Goal: Task Accomplishment & Management: Use online tool/utility

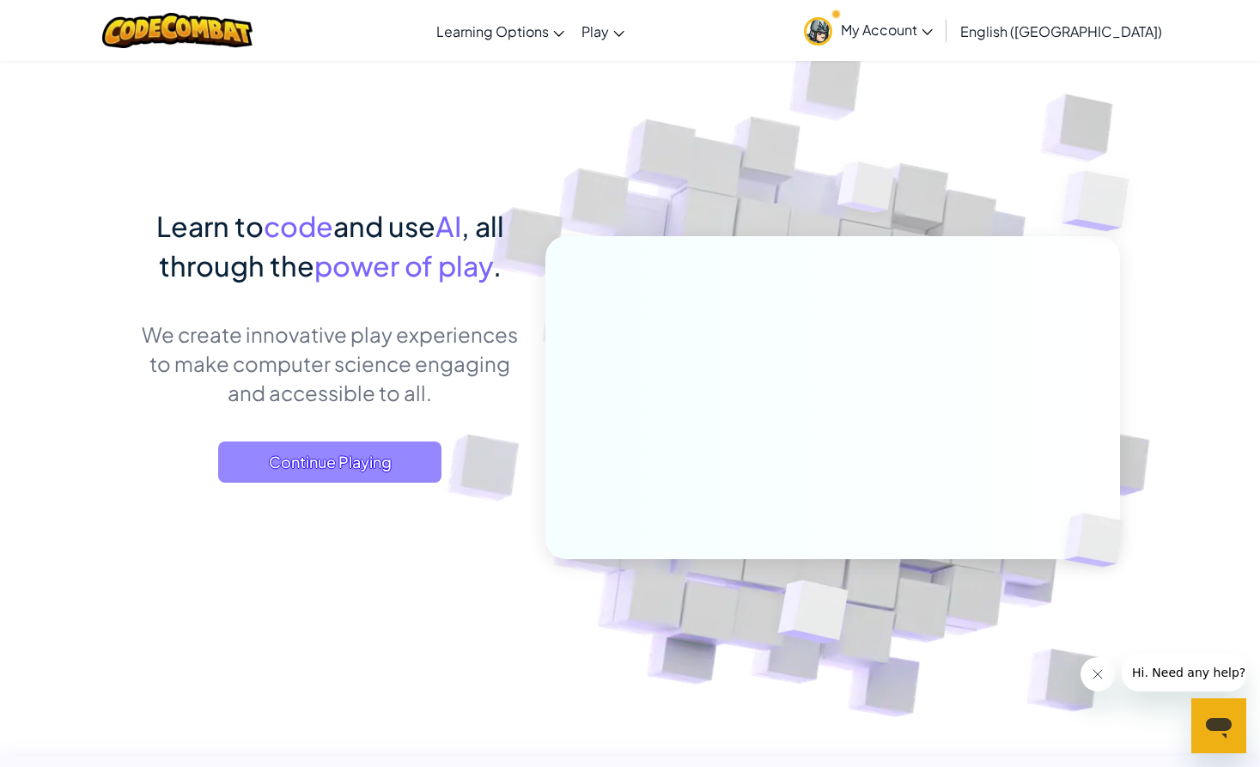
click at [353, 481] on span "Continue Playing" at bounding box center [329, 462] width 223 height 41
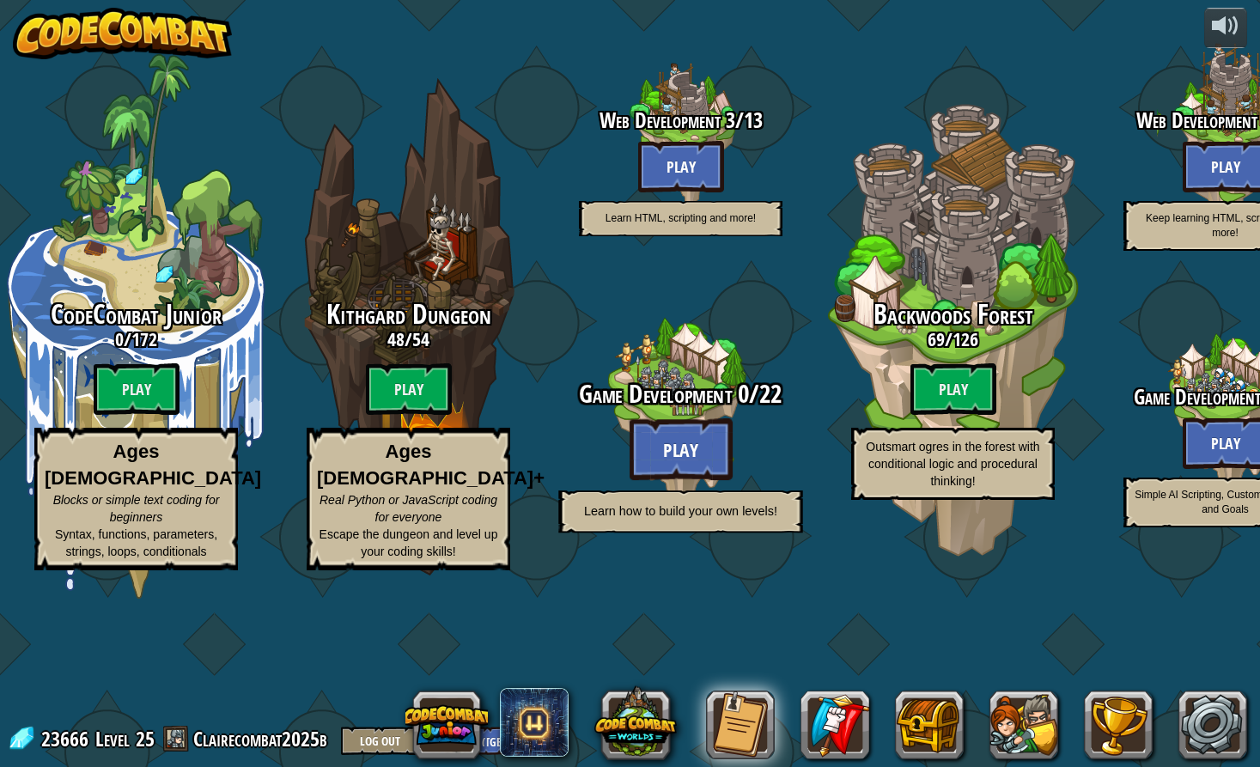
drag, startPoint x: 776, startPoint y: 398, endPoint x: 589, endPoint y: 413, distance: 187.1
click at [589, 413] on div "Game Development 0 / 22 Play Learn how to build your own levels!" at bounding box center [680, 412] width 326 height 326
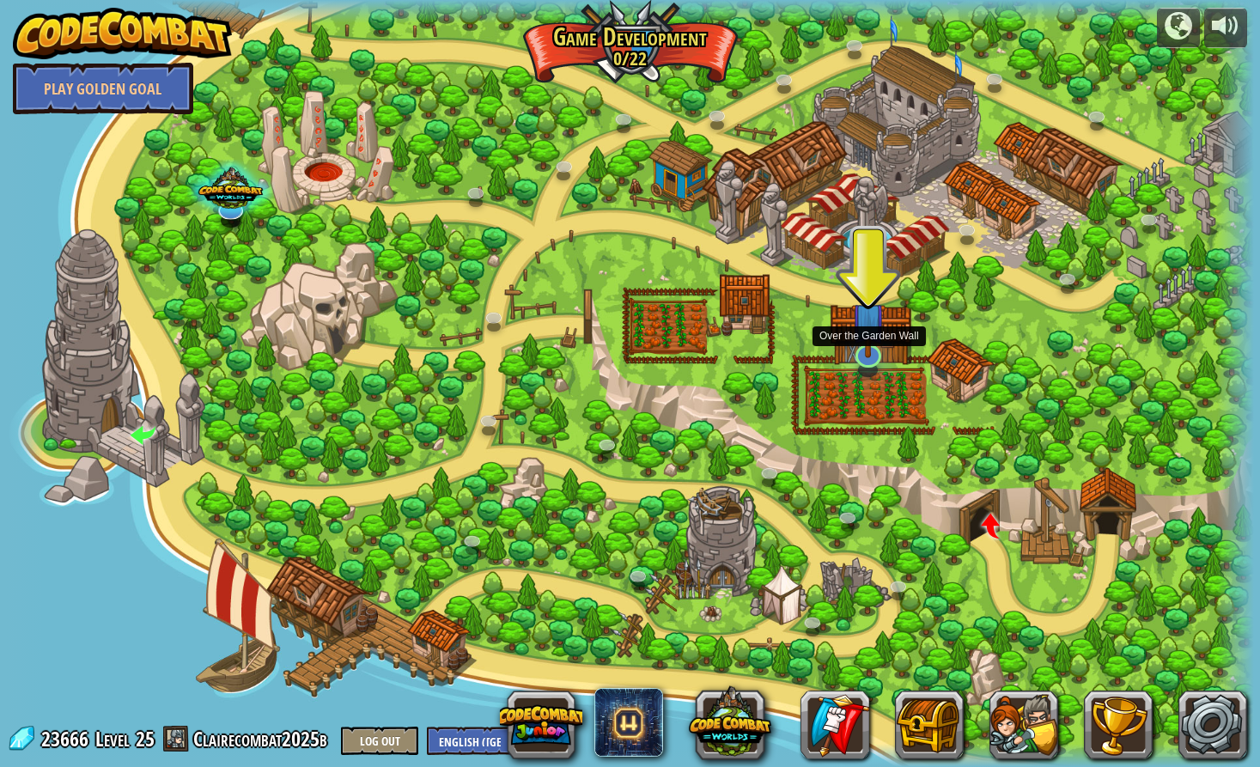
click at [860, 353] on img at bounding box center [868, 319] width 34 height 77
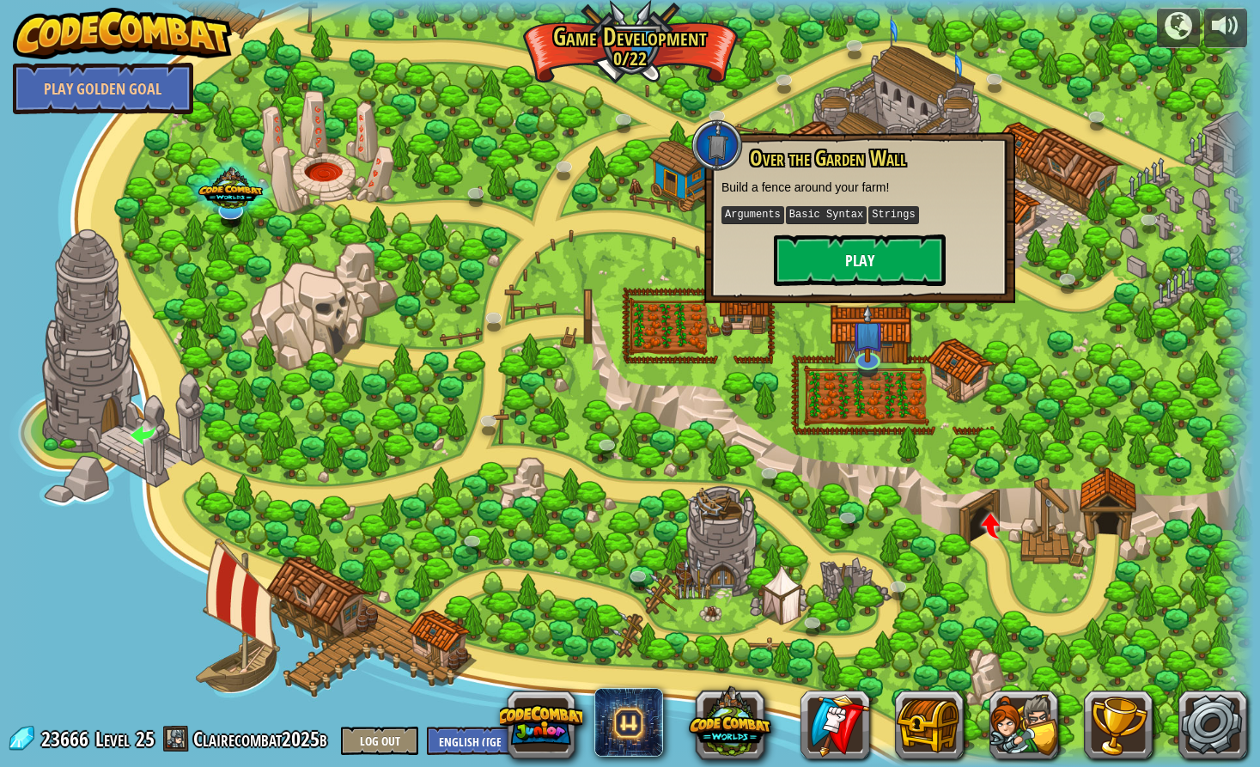
click at [805, 268] on button "Play" at bounding box center [860, 261] width 172 height 52
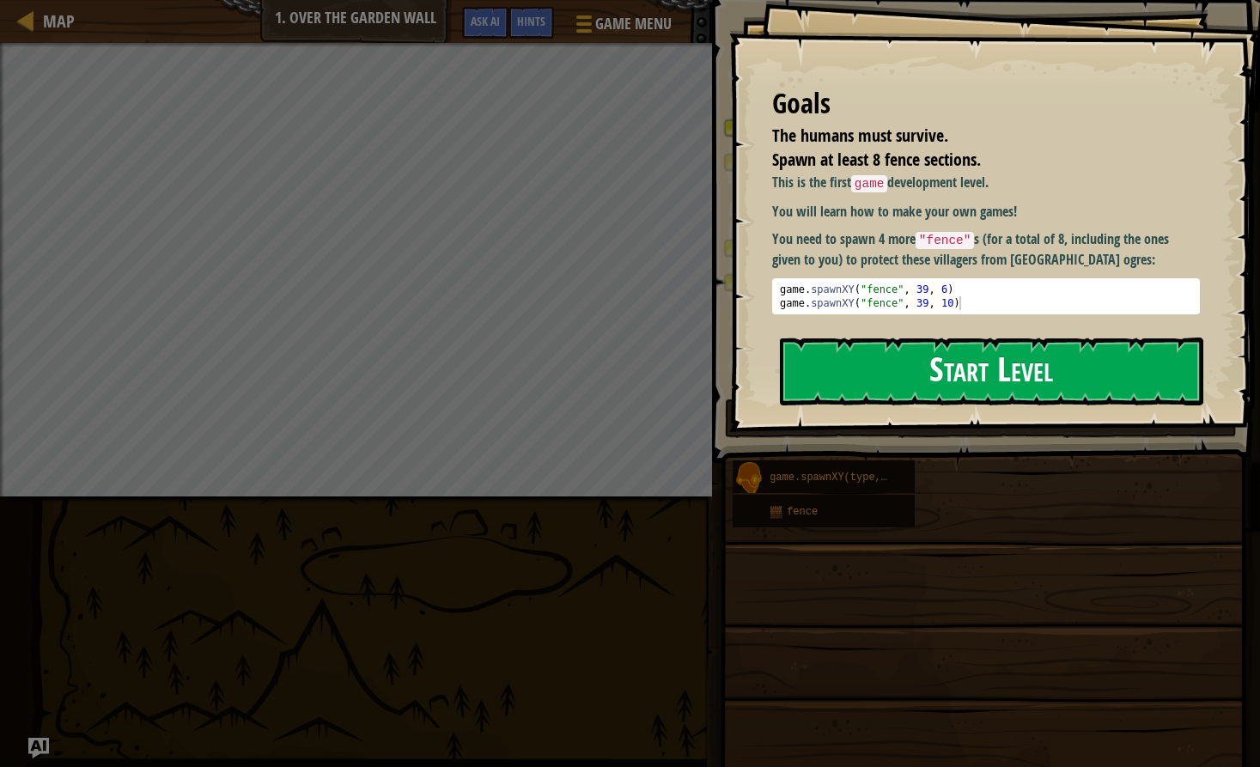
click at [793, 338] on button "Start Level" at bounding box center [992, 372] width 424 height 68
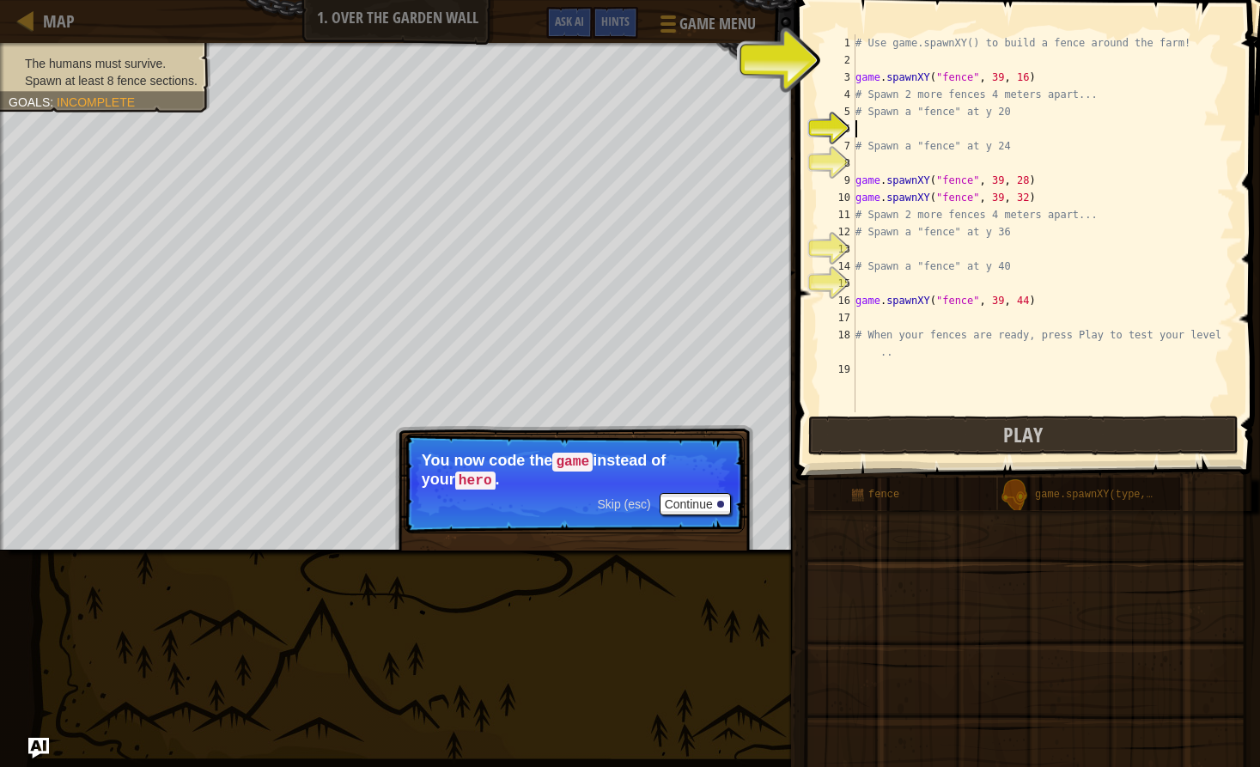
click at [920, 67] on div "# Use game.spawnXY() to build a fence around the farm! game . spawnXY ( "fence"…" at bounding box center [1043, 240] width 382 height 412
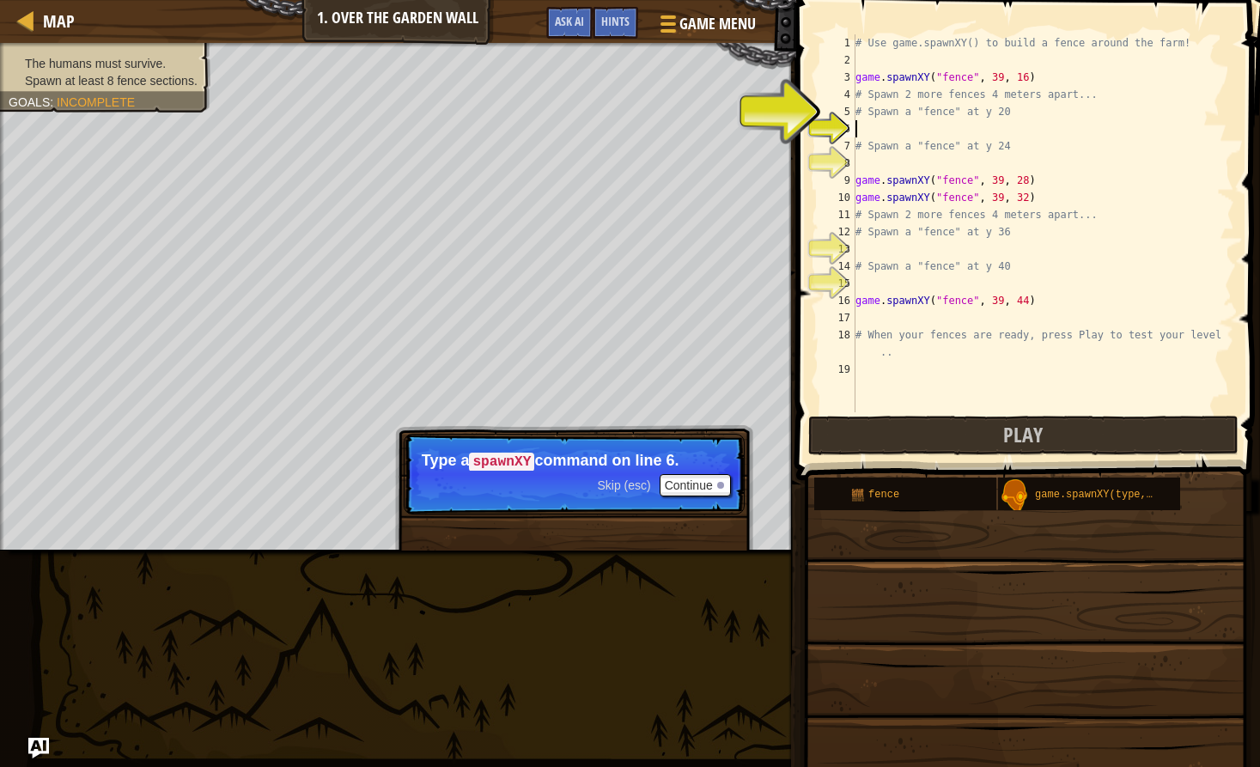
click at [879, 129] on div "# Use game.spawnXY() to build a fence around the farm! game . spawnXY ( "fence"…" at bounding box center [1043, 240] width 382 height 412
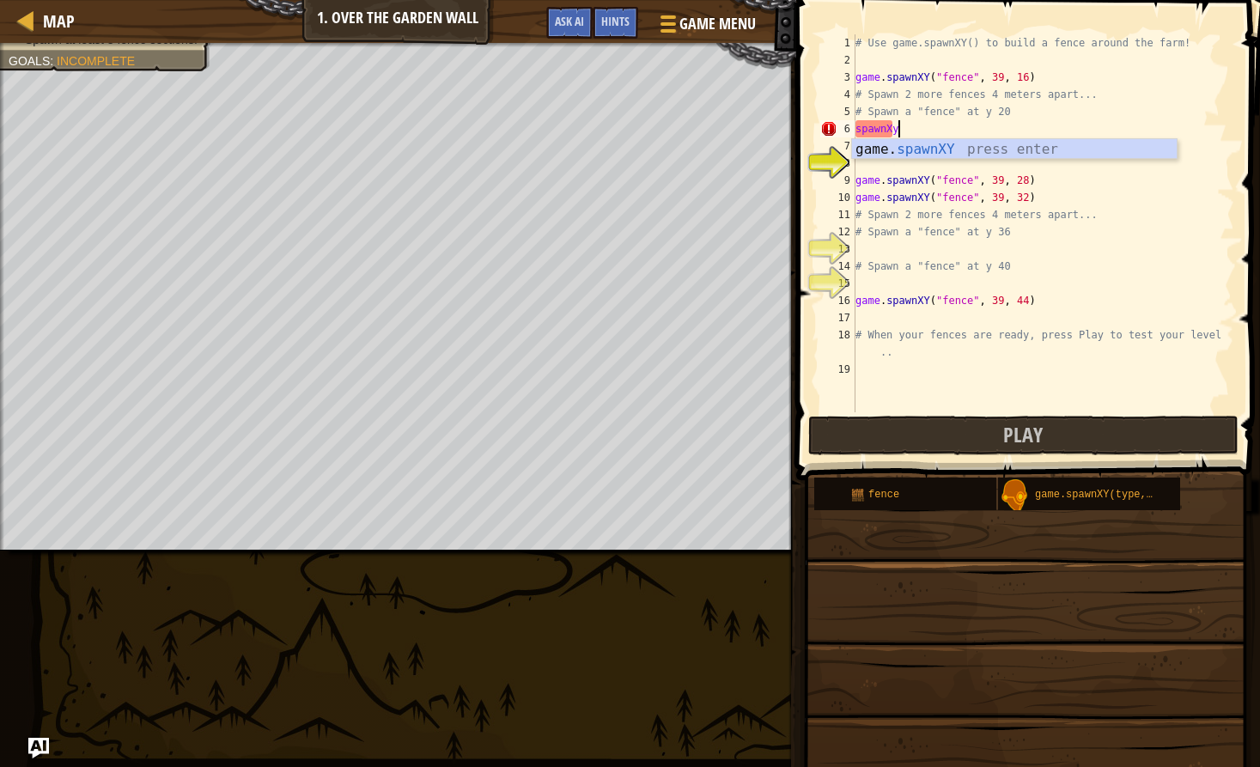
scroll to position [8, 3]
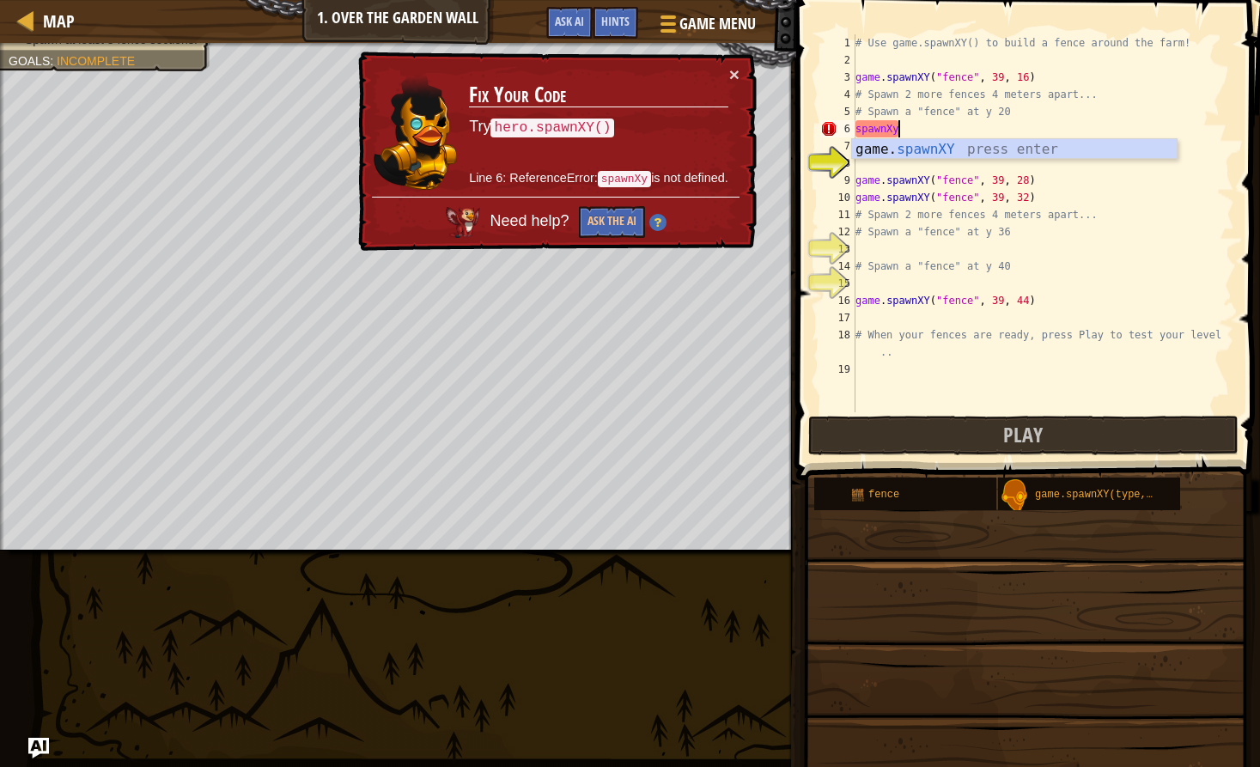
type textarea "game.spawnXY("fence", 36, 30)"
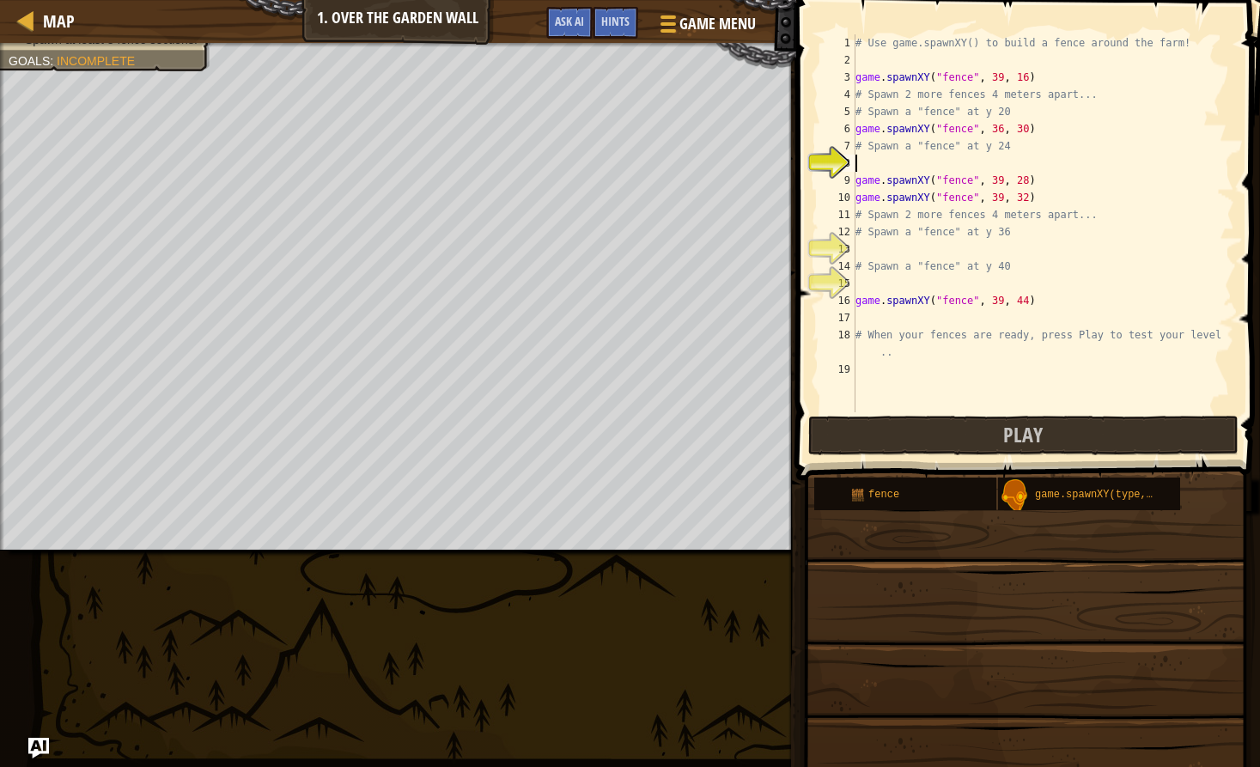
click at [929, 159] on div "# Use game.spawnXY() to build a fence around the farm! game . spawnXY ( "fence"…" at bounding box center [1043, 240] width 382 height 412
click at [1027, 162] on div "# Use game.spawnXY() to build a fence around the farm! game . spawnXY ( "fence"…" at bounding box center [1043, 240] width 382 height 412
click at [1078, 231] on div "# Use game.spawnXY() to build a fence around the farm! game . spawnXY ( "fence"…" at bounding box center [1043, 240] width 382 height 412
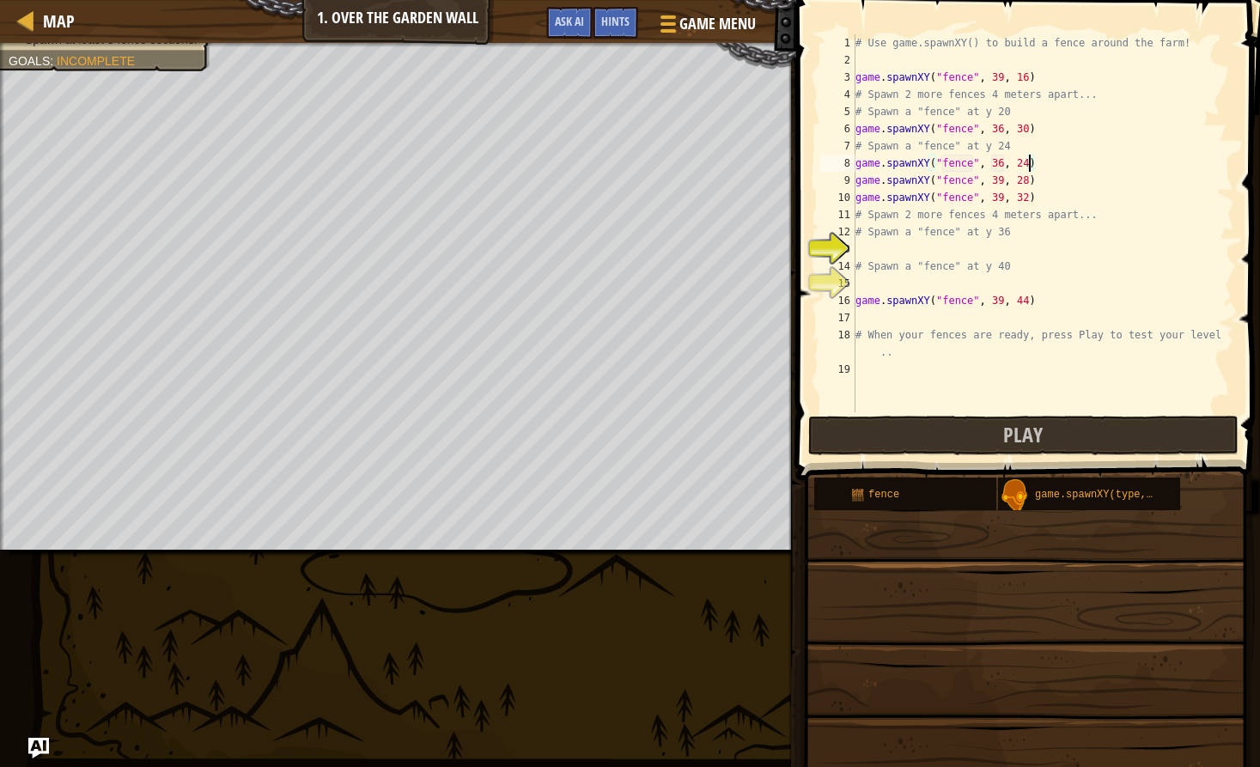
type textarea "# Spawn a "fence" at y 36"
click at [985, 252] on div "# Use game.spawnXY() to build a fence around the farm! game . spawnXY ( "fence"…" at bounding box center [1043, 240] width 382 height 412
click at [1027, 246] on div "# Use game.spawnXY() to build a fence around the farm! game . spawnXY ( "fence"…" at bounding box center [1043, 240] width 382 height 412
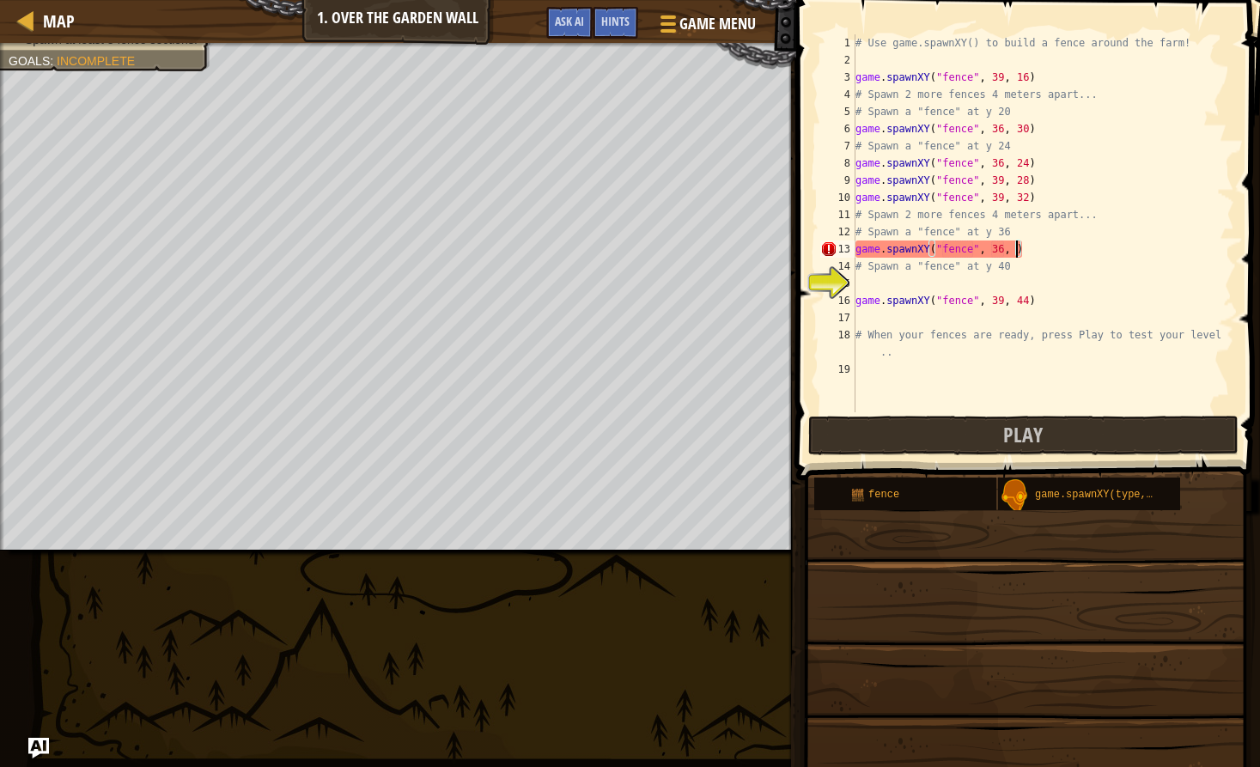
scroll to position [8, 14]
click at [1000, 252] on div "# Use game.spawnXY() to build a fence around the farm! game . spawnXY ( "fence"…" at bounding box center [1043, 240] width 382 height 412
click at [1002, 251] on div "# Use game.spawnXY() to build a fence around the farm! game . spawnXY ( "fence"…" at bounding box center [1043, 240] width 382 height 412
click at [1005, 167] on div "# Use game.spawnXY() to build a fence around the farm! game . spawnXY ( "fence"…" at bounding box center [1043, 240] width 382 height 412
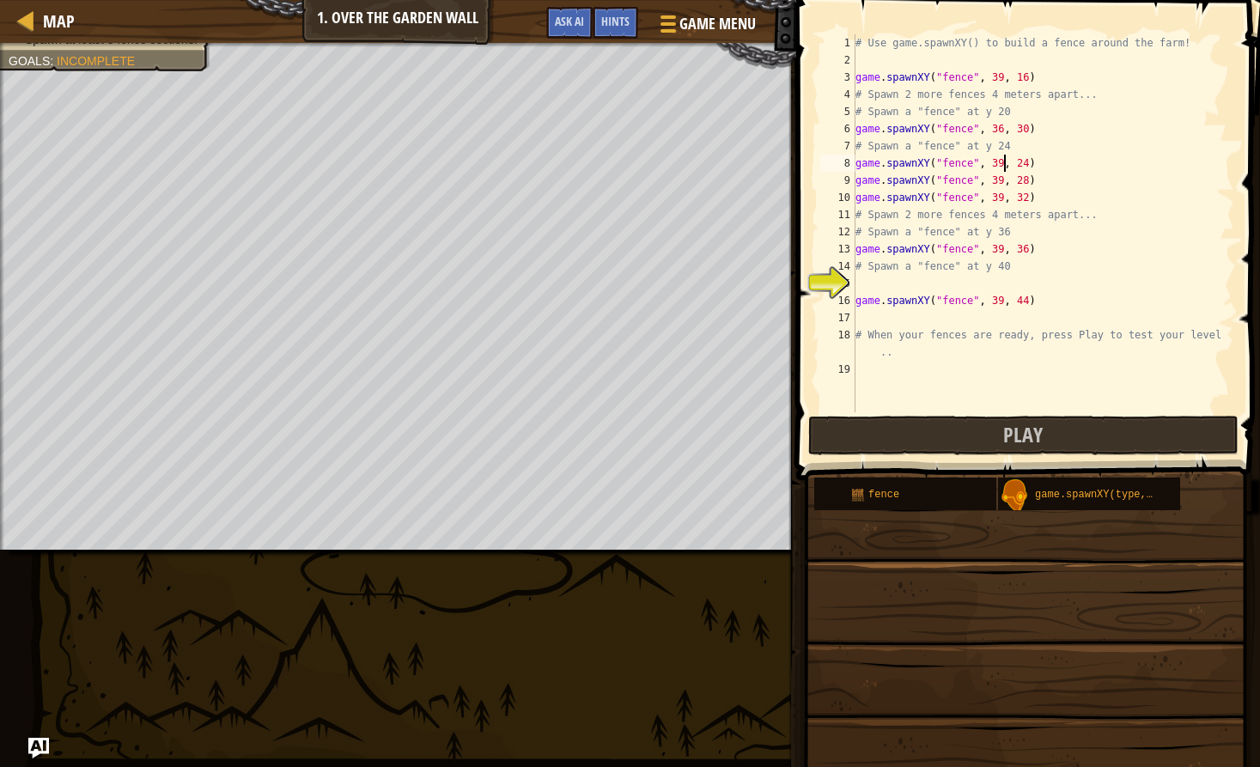
click at [1004, 131] on div "# Use game.spawnXY() to build a fence around the farm! game . spawnXY ( "fence"…" at bounding box center [1043, 240] width 382 height 412
click at [1021, 126] on div "# Use game.spawnXY() to build a fence around the farm! game . spawnXY ( "fence"…" at bounding box center [1043, 240] width 382 height 412
type textarea "game.spawnXY("fence", 39, 20)"
click at [942, 288] on div "# Use game.spawnXY() to build a fence around the farm! game . spawnXY ( "fence"…" at bounding box center [1043, 240] width 382 height 412
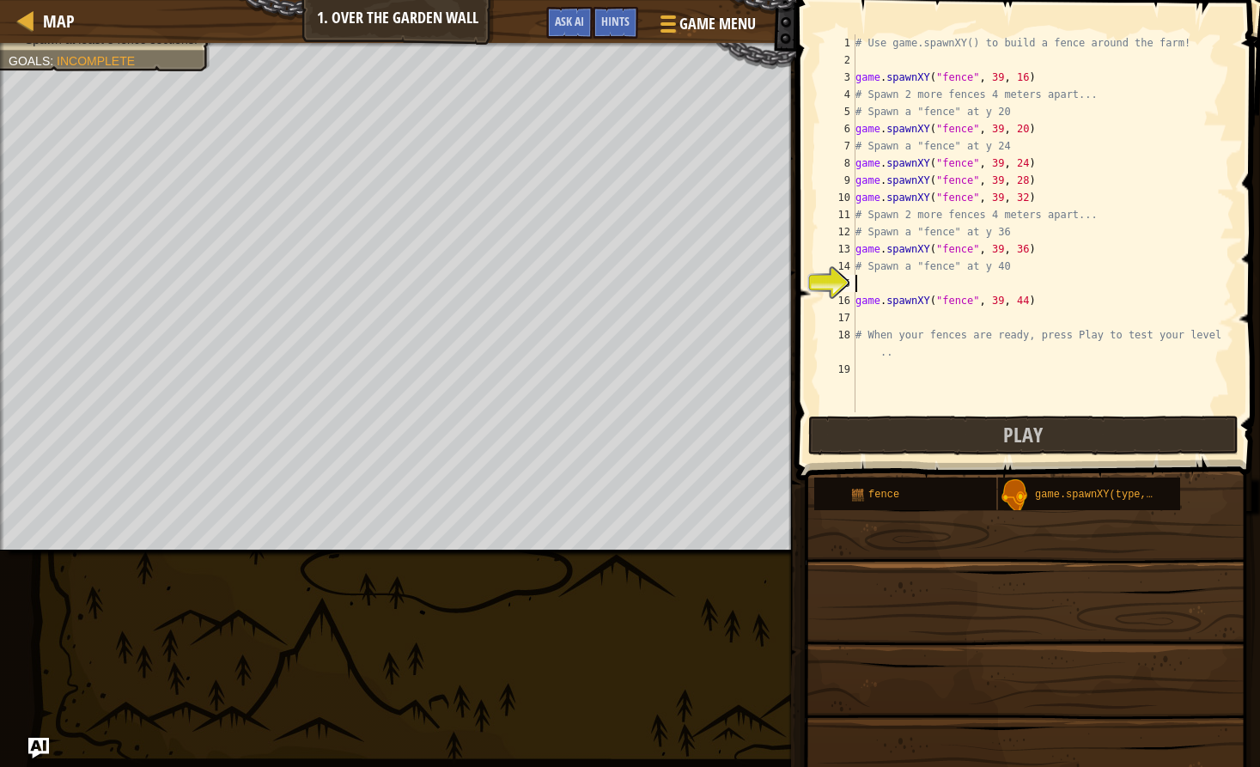
scroll to position [8, 0]
click at [1021, 283] on div "# Use game.spawnXY() to build a fence around the farm! game . spawnXY ( "fence"…" at bounding box center [1043, 240] width 382 height 412
click at [998, 279] on div "# Use game.spawnXY() to build a fence around the farm! game . spawnXY ( "fence"…" at bounding box center [1043, 240] width 382 height 412
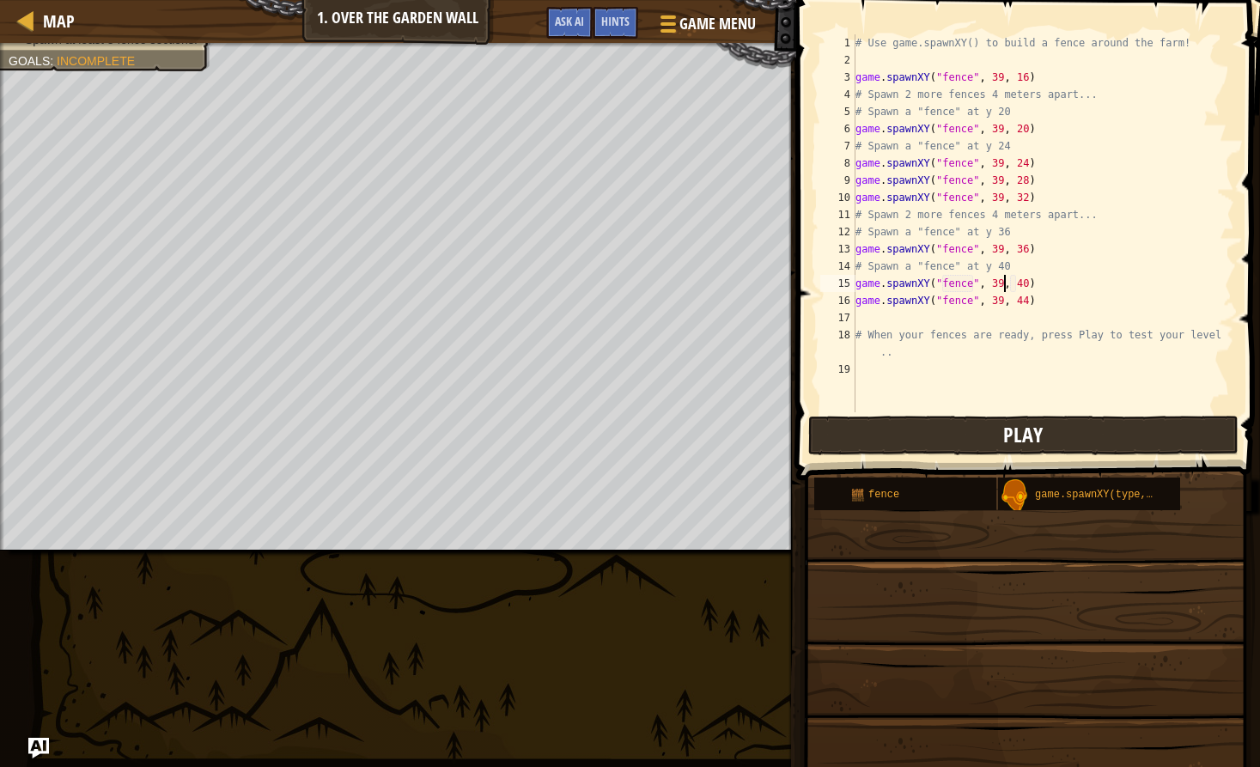
type textarea "game.spawnXY("fence", 39, 40)"
click at [1107, 436] on button "Play" at bounding box center [1023, 436] width 430 height 40
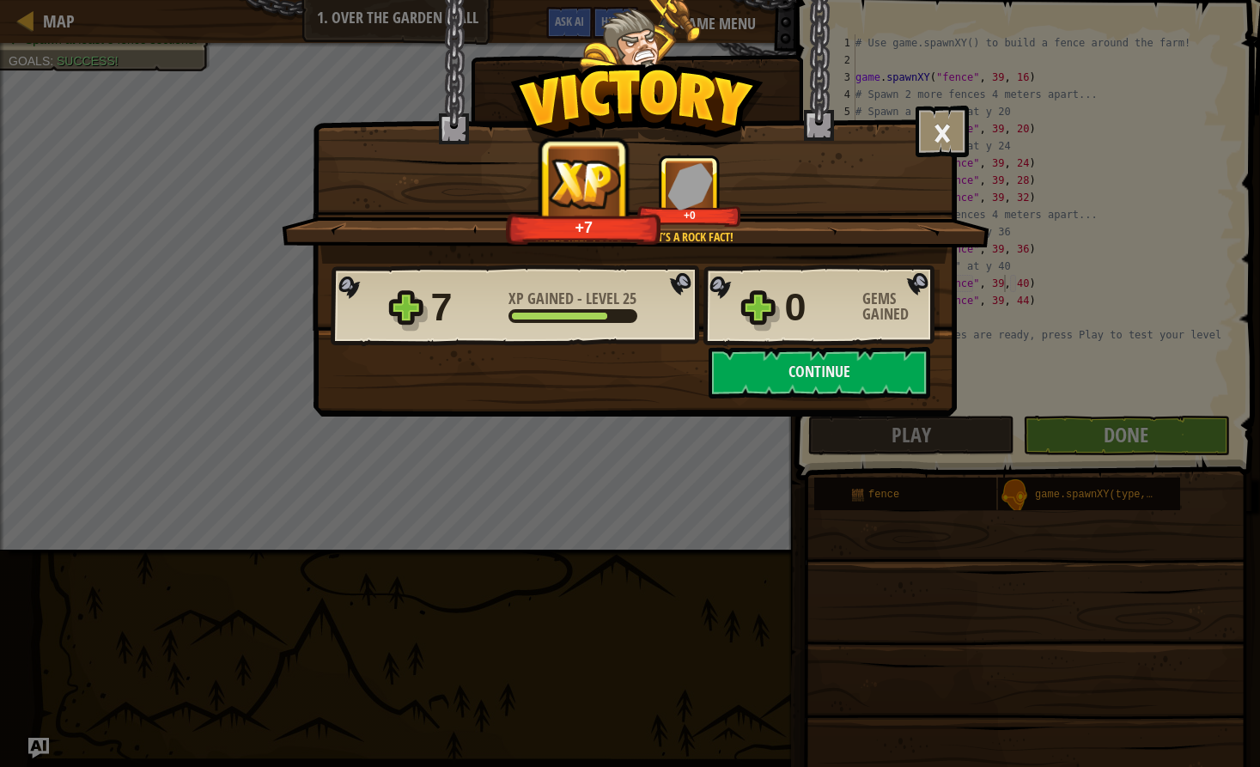
click at [780, 409] on div "× Walls keep people out. It’s a Rock Fact! How fun was this level? Tell us more…" at bounding box center [635, 208] width 644 height 417
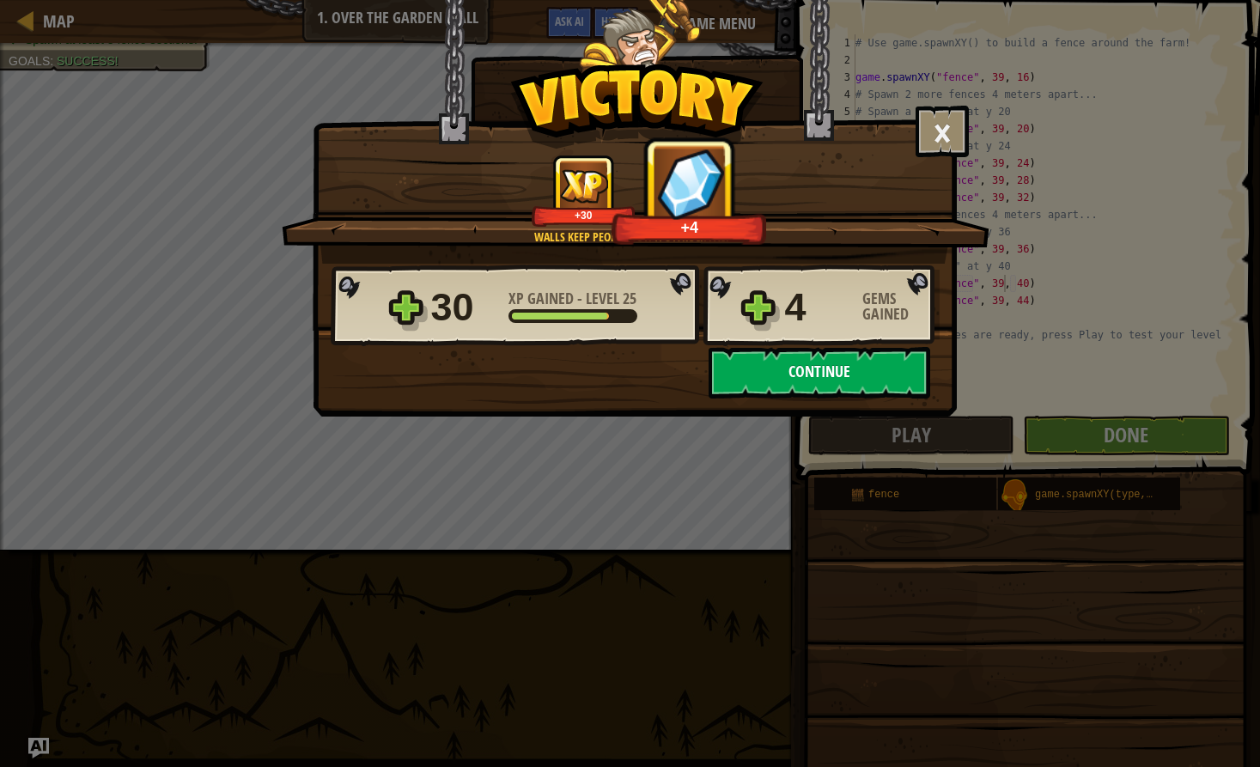
click at [792, 386] on button "Continue" at bounding box center [820, 373] width 222 height 52
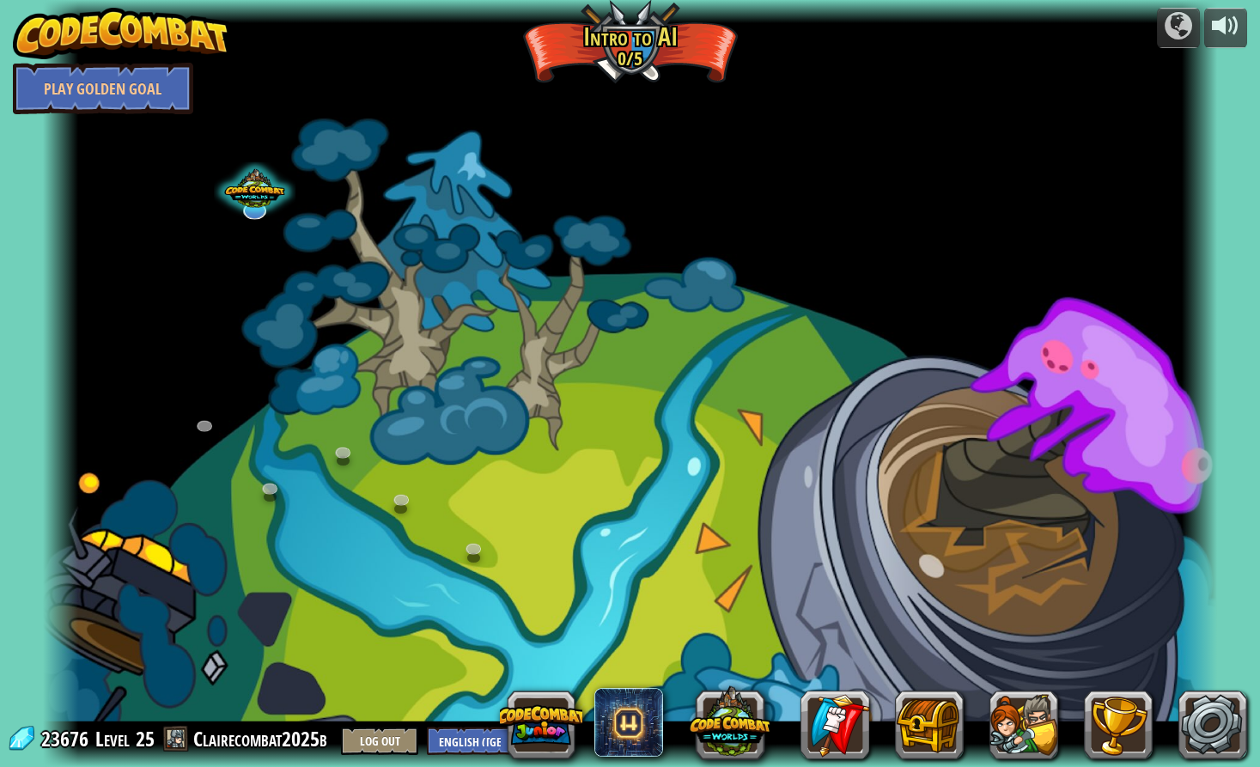
click at [562, 352] on div at bounding box center [630, 383] width 1174 height 767
drag, startPoint x: 720, startPoint y: 357, endPoint x: 657, endPoint y: 429, distance: 95.6
click at [657, 429] on div at bounding box center [630, 383] width 1174 height 767
click at [752, 421] on div at bounding box center [630, 383] width 1174 height 767
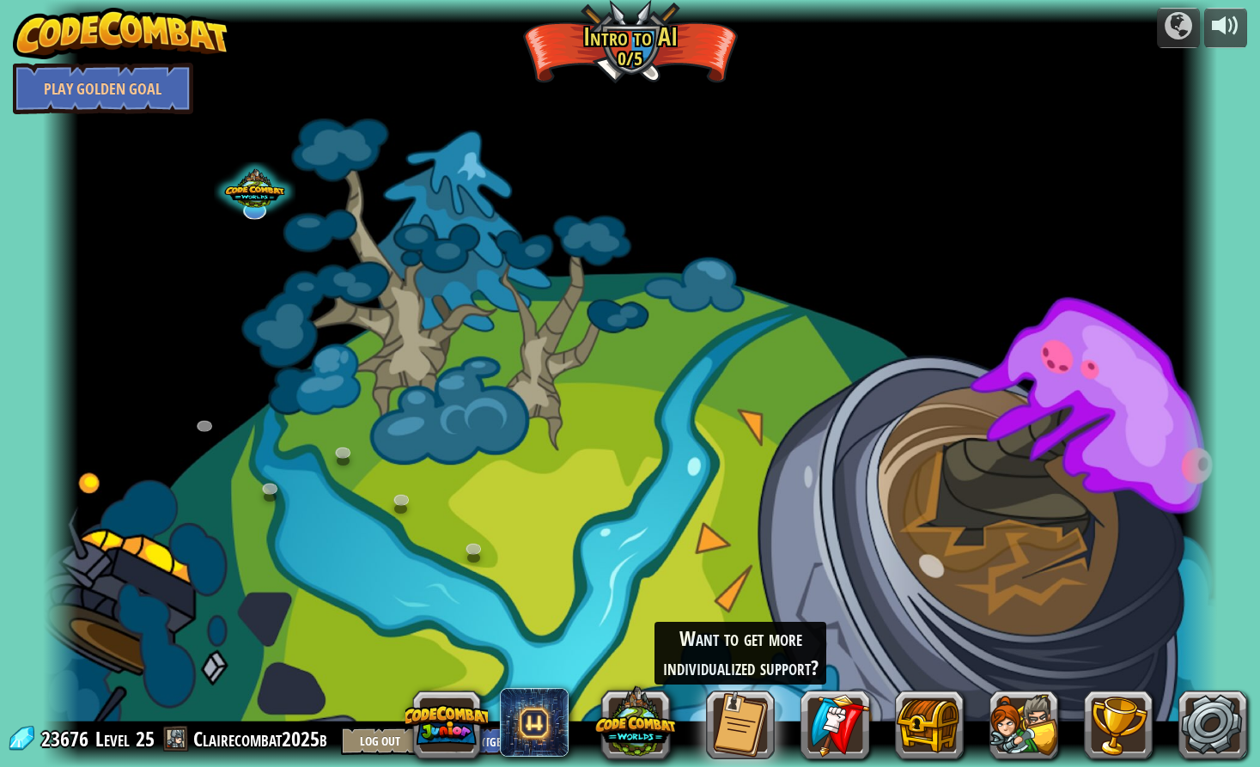
click at [697, 559] on div at bounding box center [630, 383] width 1174 height 767
click at [642, 532] on div at bounding box center [630, 383] width 1174 height 767
click at [363, 278] on div at bounding box center [630, 383] width 1174 height 767
click at [255, 190] on div at bounding box center [255, 185] width 82 height 78
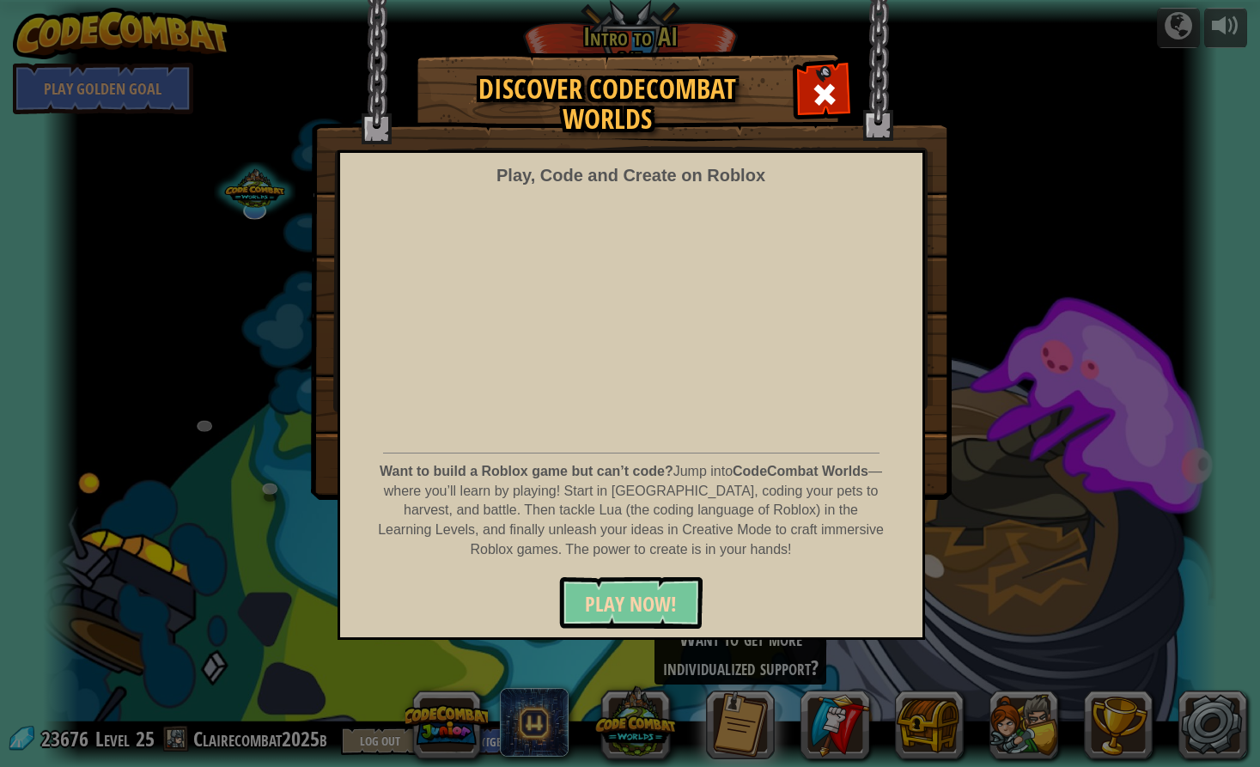
click at [605, 601] on span "PLAY NOW!" at bounding box center [631, 603] width 92 height 27
